Goal: Information Seeking & Learning: Learn about a topic

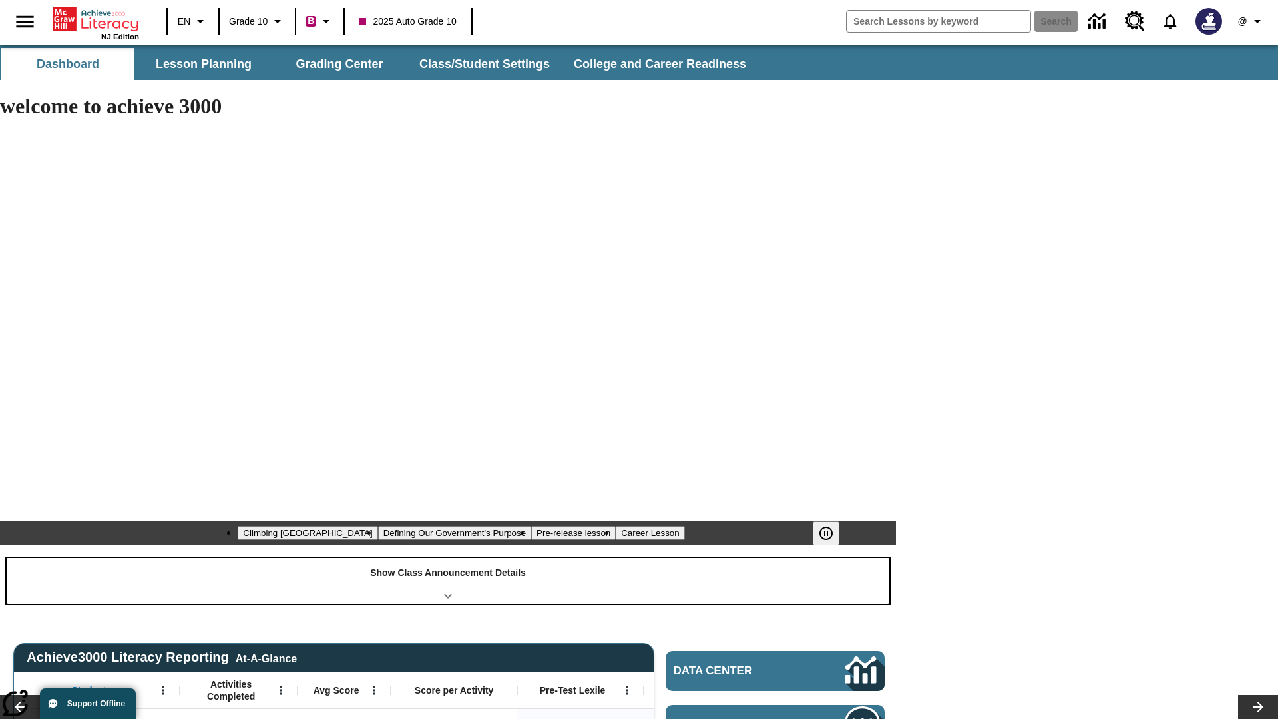
click at [448, 558] on div "Show Class Announcement Details" at bounding box center [448, 581] width 882 height 46
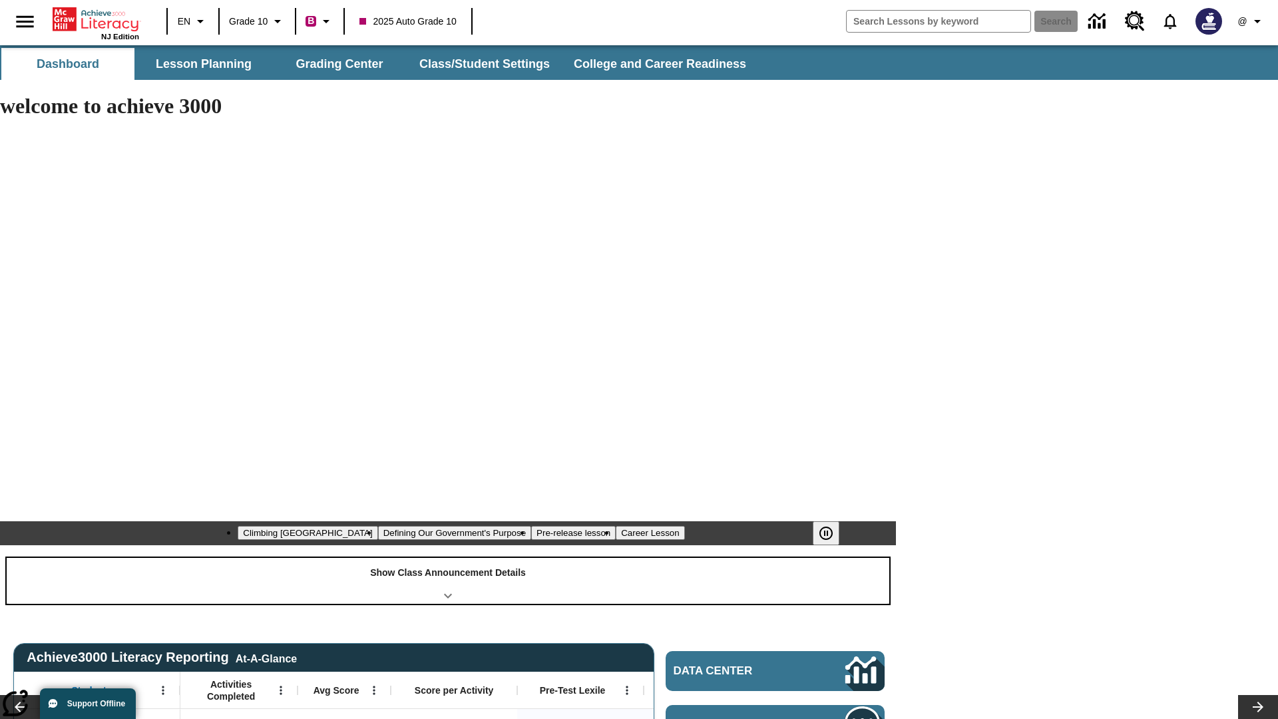
click at [448, 558] on div "Show Class Announcement Details" at bounding box center [448, 581] width 882 height 46
